Goal: Find specific page/section: Find specific page/section

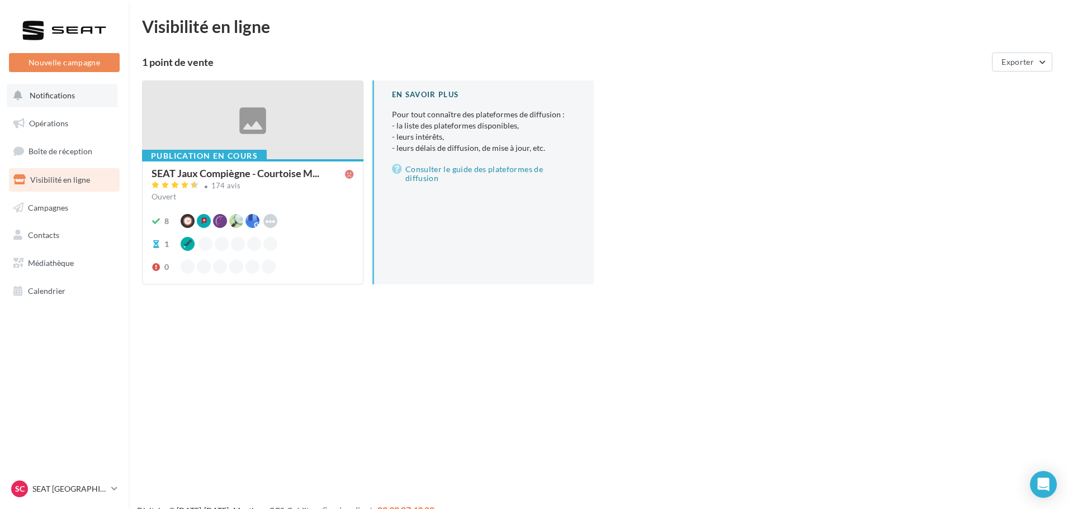
click at [78, 103] on button "Notifications" at bounding box center [62, 95] width 111 height 23
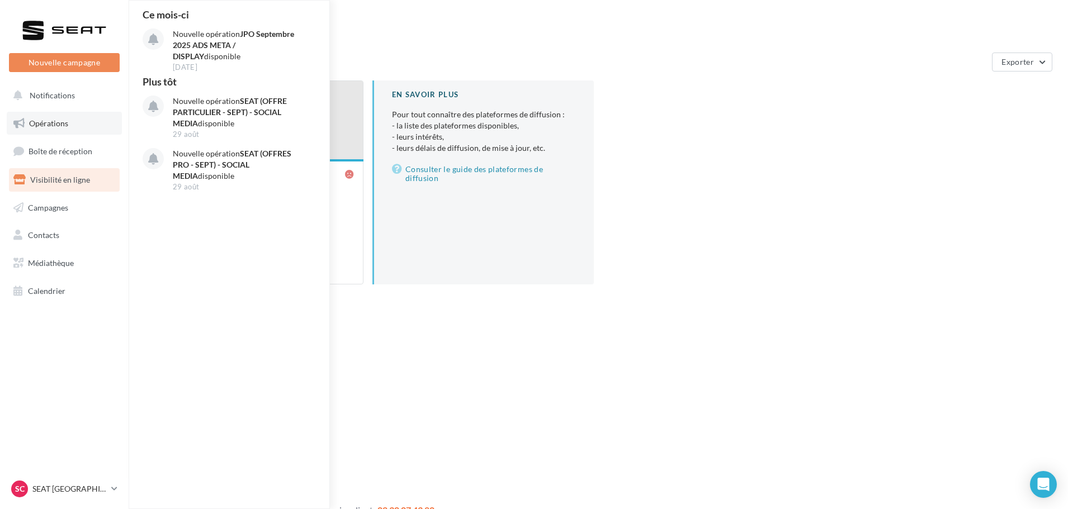
click at [79, 122] on link "Opérations" at bounding box center [64, 123] width 115 height 23
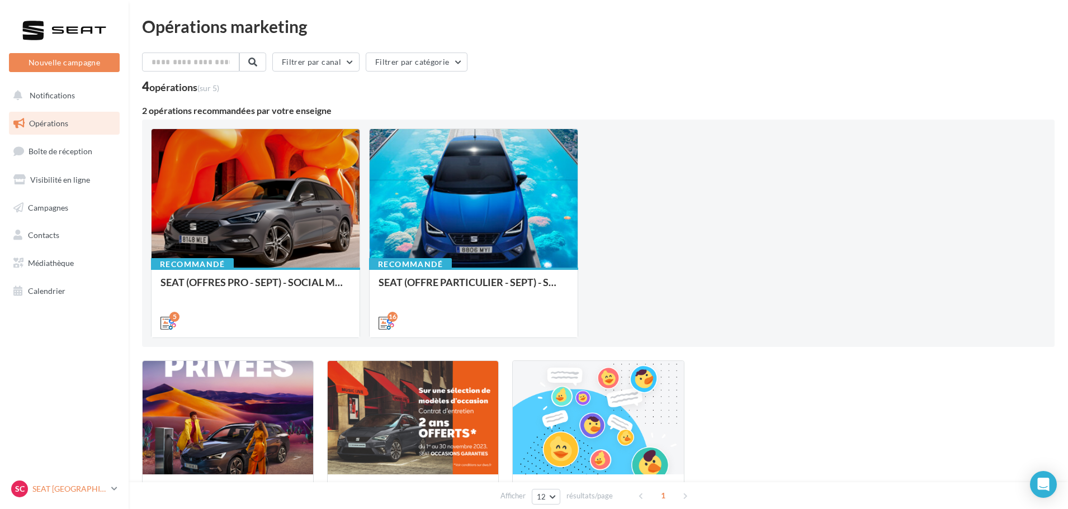
click at [115, 490] on icon at bounding box center [114, 489] width 6 height 10
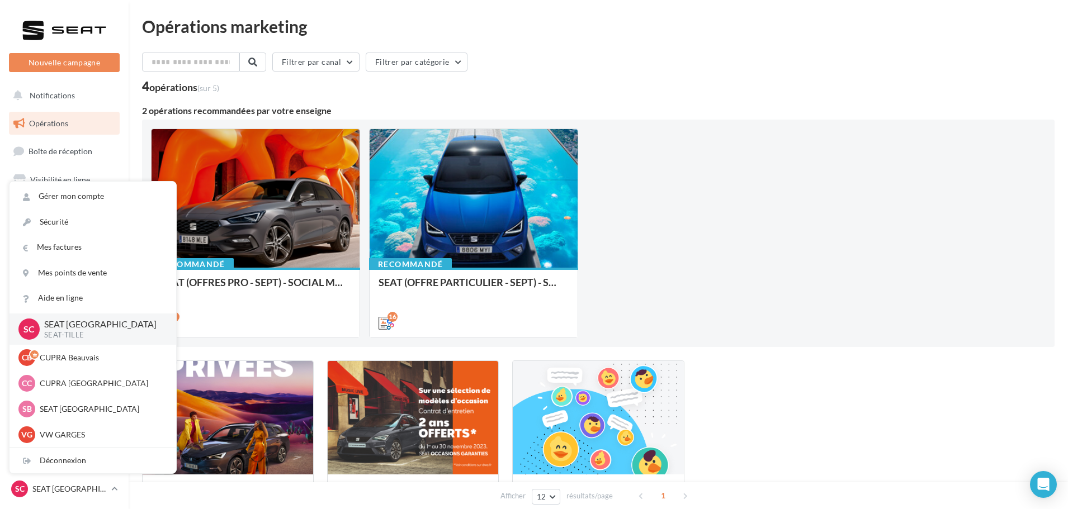
click at [636, 87] on div "4 opérations (sur 5)" at bounding box center [598, 88] width 912 height 15
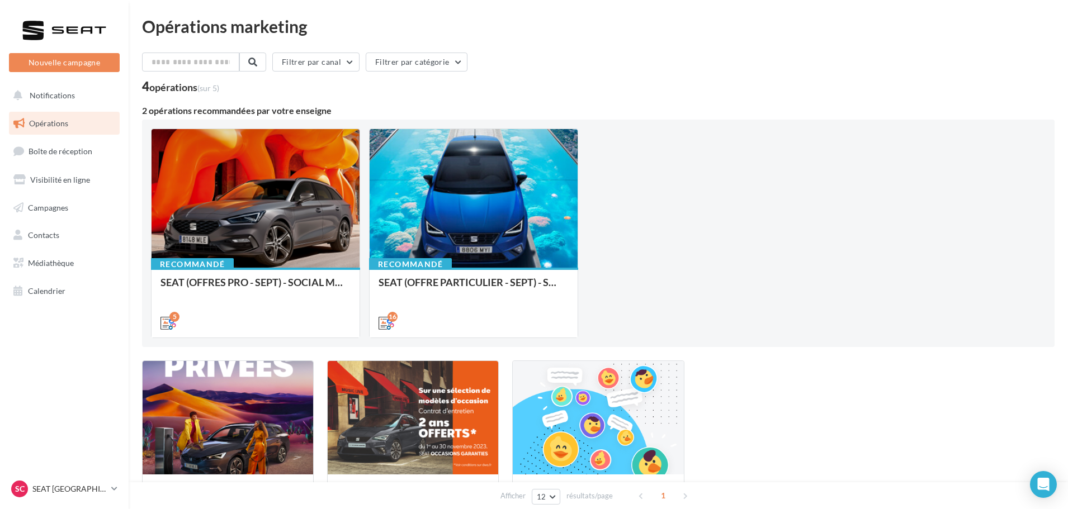
click at [87, 108] on ul "Opérations Boîte de réception Visibilité en ligne Campagnes Contacts Mes cibles…" at bounding box center [64, 207] width 120 height 200
click at [61, 101] on button "Notifications" at bounding box center [62, 95] width 111 height 23
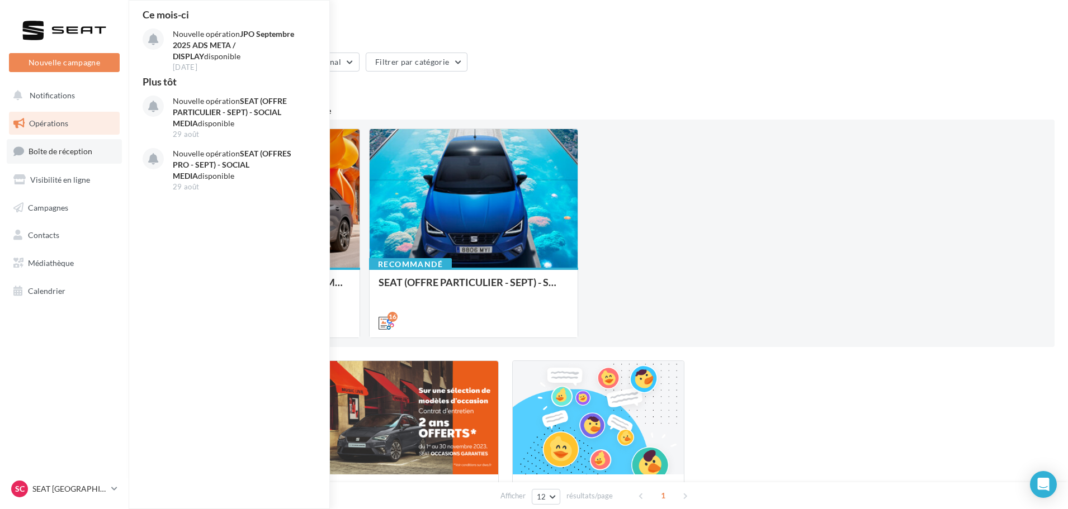
click at [54, 154] on span "Boîte de réception" at bounding box center [61, 151] width 64 height 10
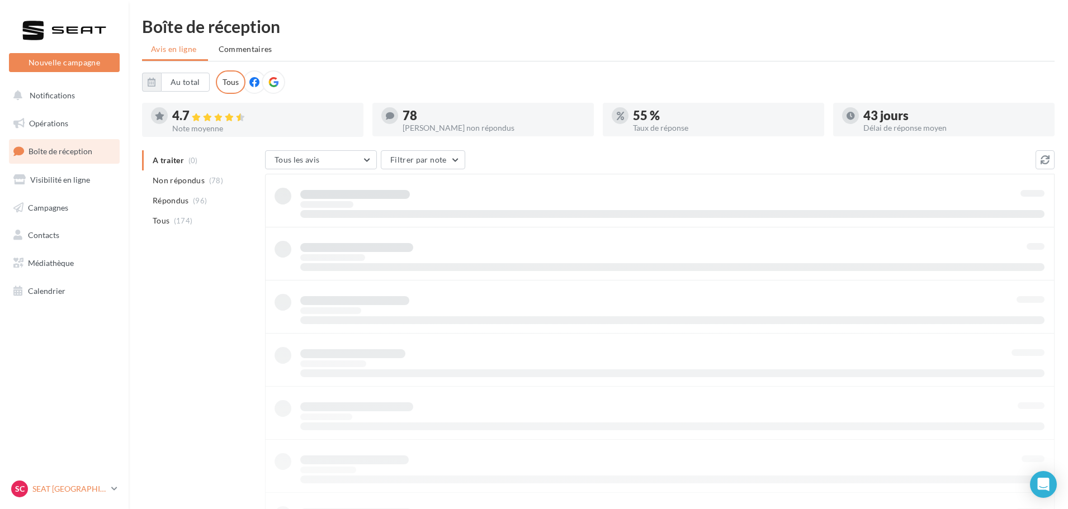
click at [102, 491] on p "SEAT [GEOGRAPHIC_DATA]" at bounding box center [69, 489] width 74 height 11
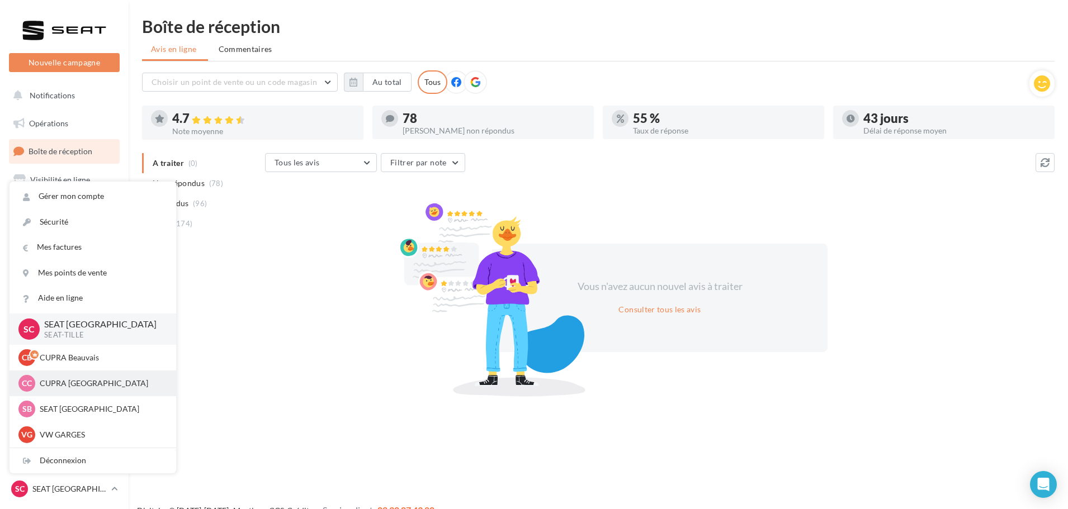
click at [64, 380] on p "CUPRA [GEOGRAPHIC_DATA]" at bounding box center [101, 383] width 123 height 11
